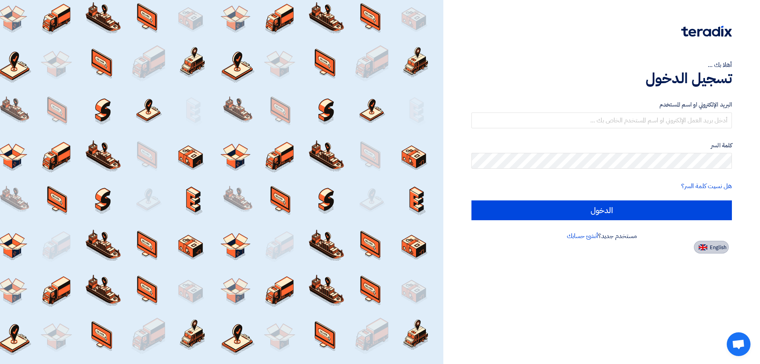
click at [722, 244] on span "English" at bounding box center [717, 247] width 17 height 6
type input "Sign in"
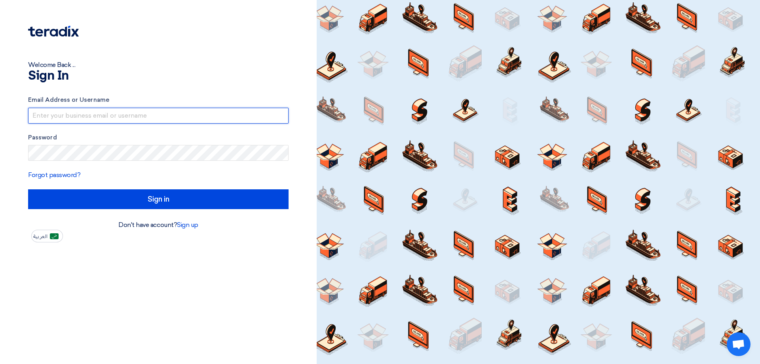
click at [78, 120] on input "text" at bounding box center [158, 116] width 260 height 16
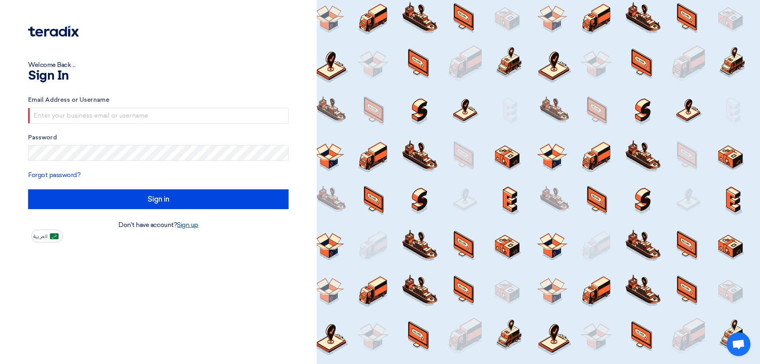
click at [185, 225] on link "Sign up" at bounding box center [187, 225] width 21 height 8
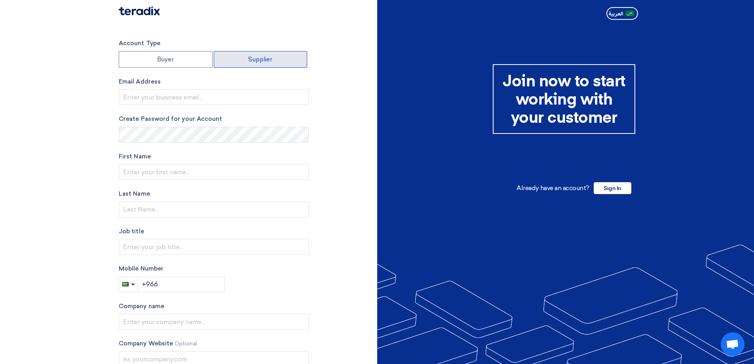
click at [265, 57] on label "Supplier" at bounding box center [261, 59] width 94 height 17
click at [265, 57] on input "Supplier" at bounding box center [260, 59] width 93 height 16
radio input "true"
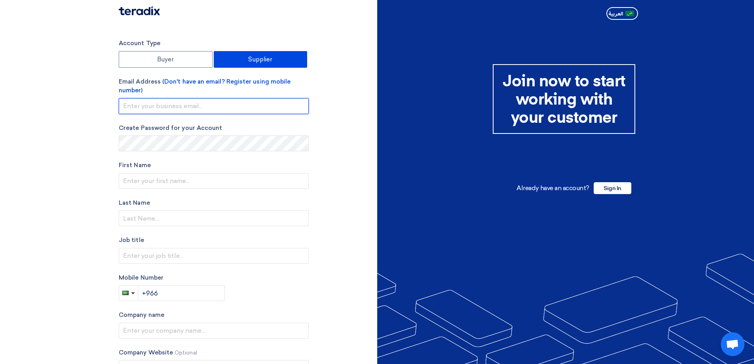
click at [157, 106] on input "email" at bounding box center [214, 106] width 190 height 16
type input "[PERSON_NAME][EMAIL_ADDRESS][DOMAIN_NAME]"
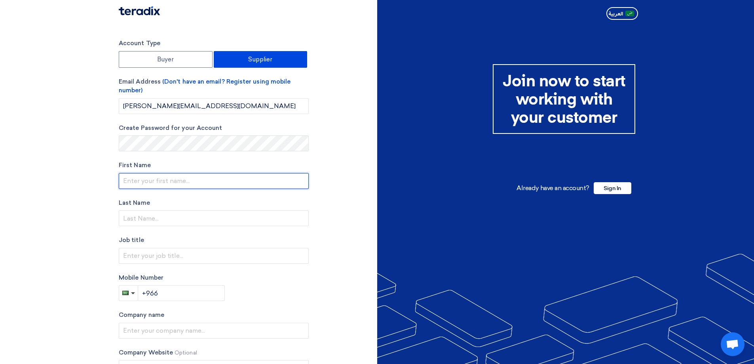
drag, startPoint x: 171, startPoint y: 184, endPoint x: 177, endPoint y: 184, distance: 6.7
click at [172, 184] on input "text" at bounding box center [214, 181] width 190 height 16
type input "[PERSON_NAME]"
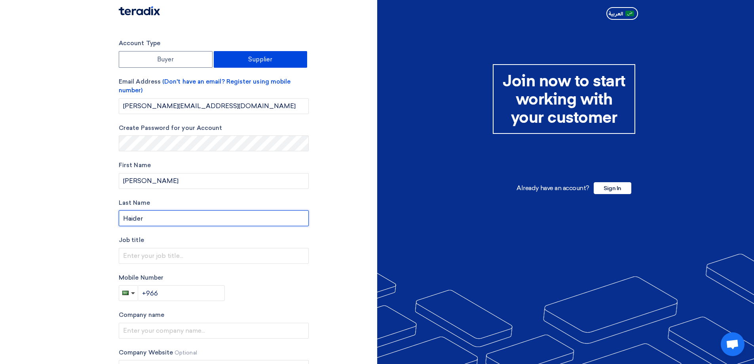
type input "Haider"
click at [52, 216] on section "Account Type Buyer Supplier Email Address (Don't have an email? Register using …" at bounding box center [377, 230] width 754 height 414
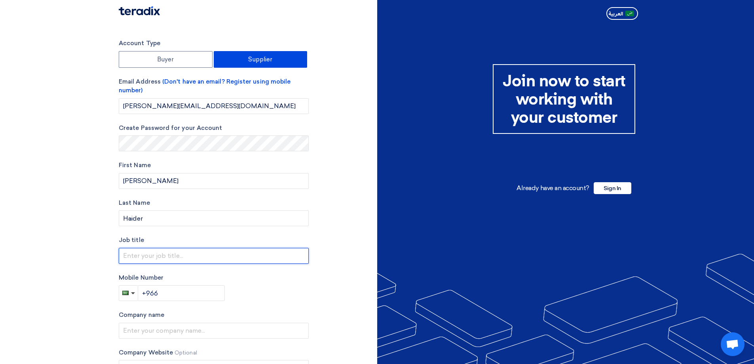
click at [144, 253] on input "text" at bounding box center [214, 256] width 190 height 16
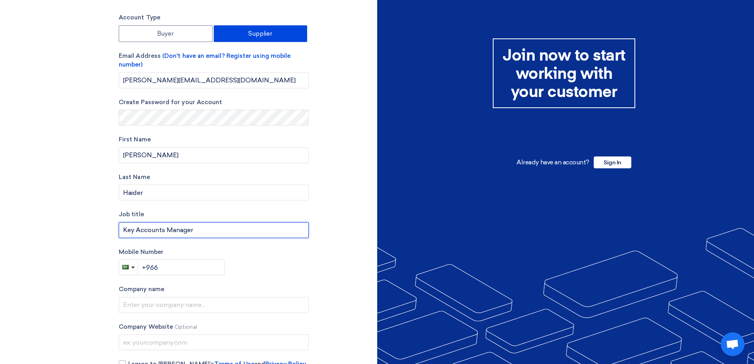
scroll to position [40, 0]
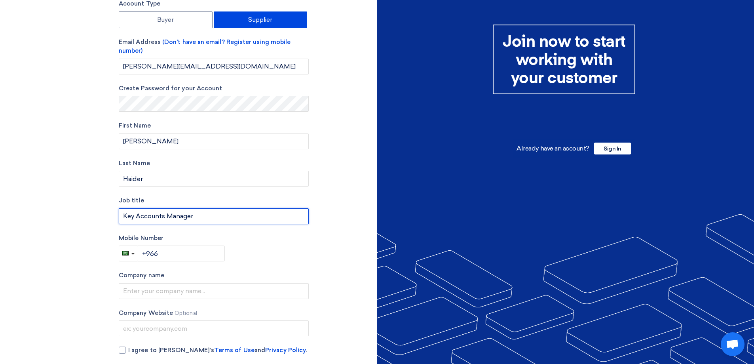
type input "Key Accounts Manager"
click at [167, 249] on input "+966" at bounding box center [181, 253] width 87 height 16
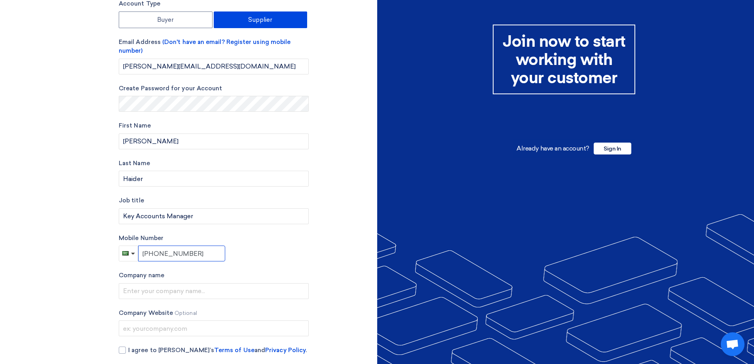
type input "[PHONE_NUMBER]"
click at [93, 244] on section "Account Type Buyer Supplier Email Address (Don't have an email? Register using …" at bounding box center [377, 190] width 754 height 414
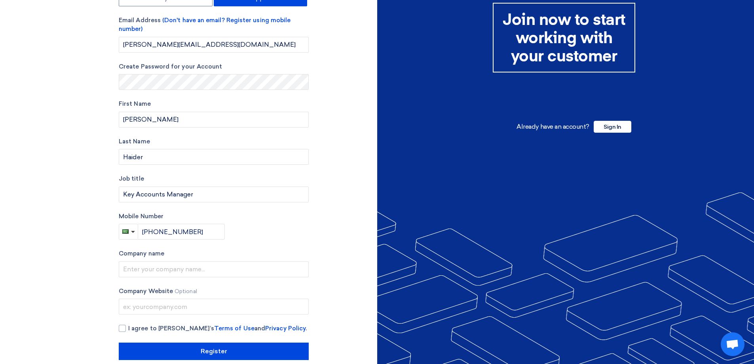
scroll to position [73, 0]
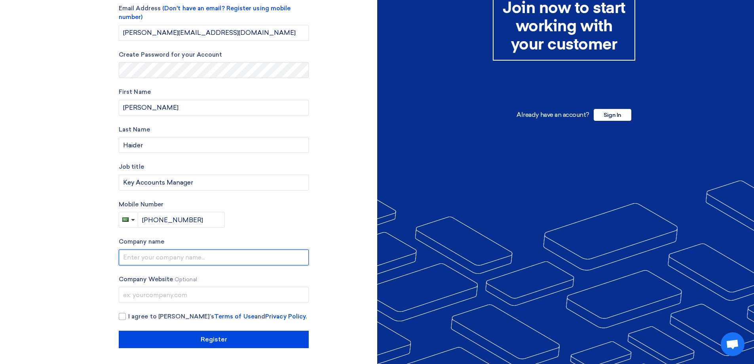
click at [197, 256] on input "text" at bounding box center [214, 257] width 190 height 16
type input "[PERSON_NAME] Company"
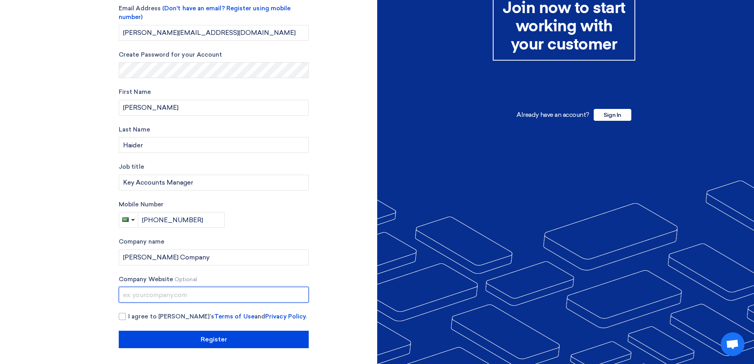
click at [172, 294] on input "text" at bounding box center [214, 294] width 190 height 16
type input "[DOMAIN_NAME]"
click at [124, 317] on div at bounding box center [122, 316] width 7 height 7
click at [128, 317] on input "I agree to [PERSON_NAME]’s Terms of Use and Privacy Policy ." at bounding box center [223, 320] width 190 height 16
checkbox input "true"
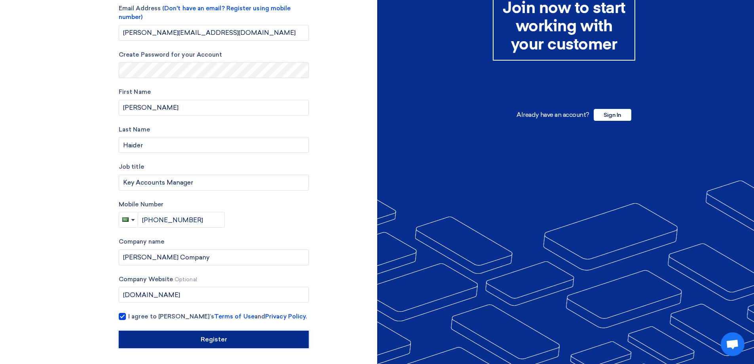
click at [223, 338] on input "Register" at bounding box center [214, 338] width 190 height 17
